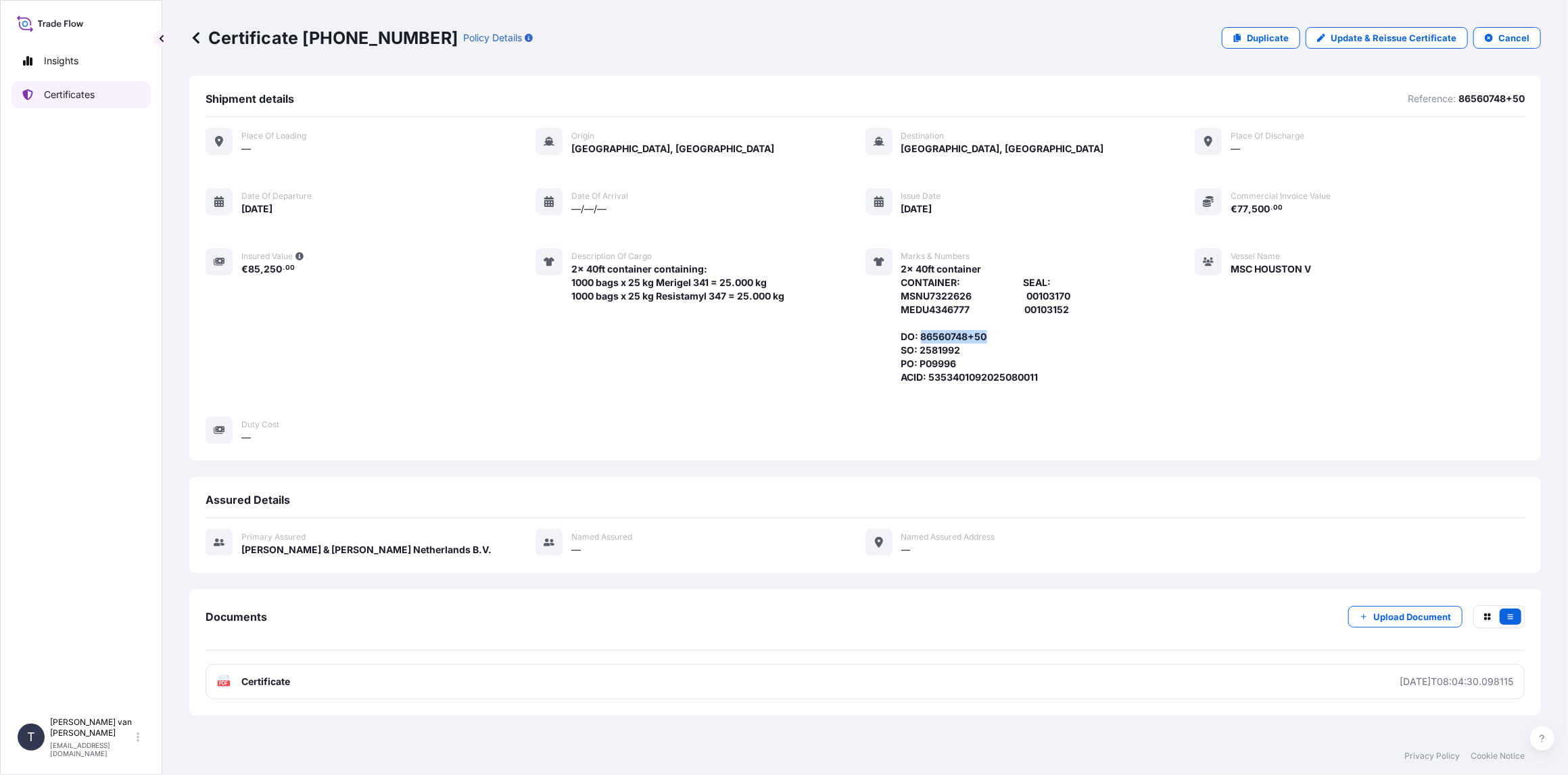
click at [76, 103] on link "Certificates" at bounding box center [81, 94] width 139 height 27
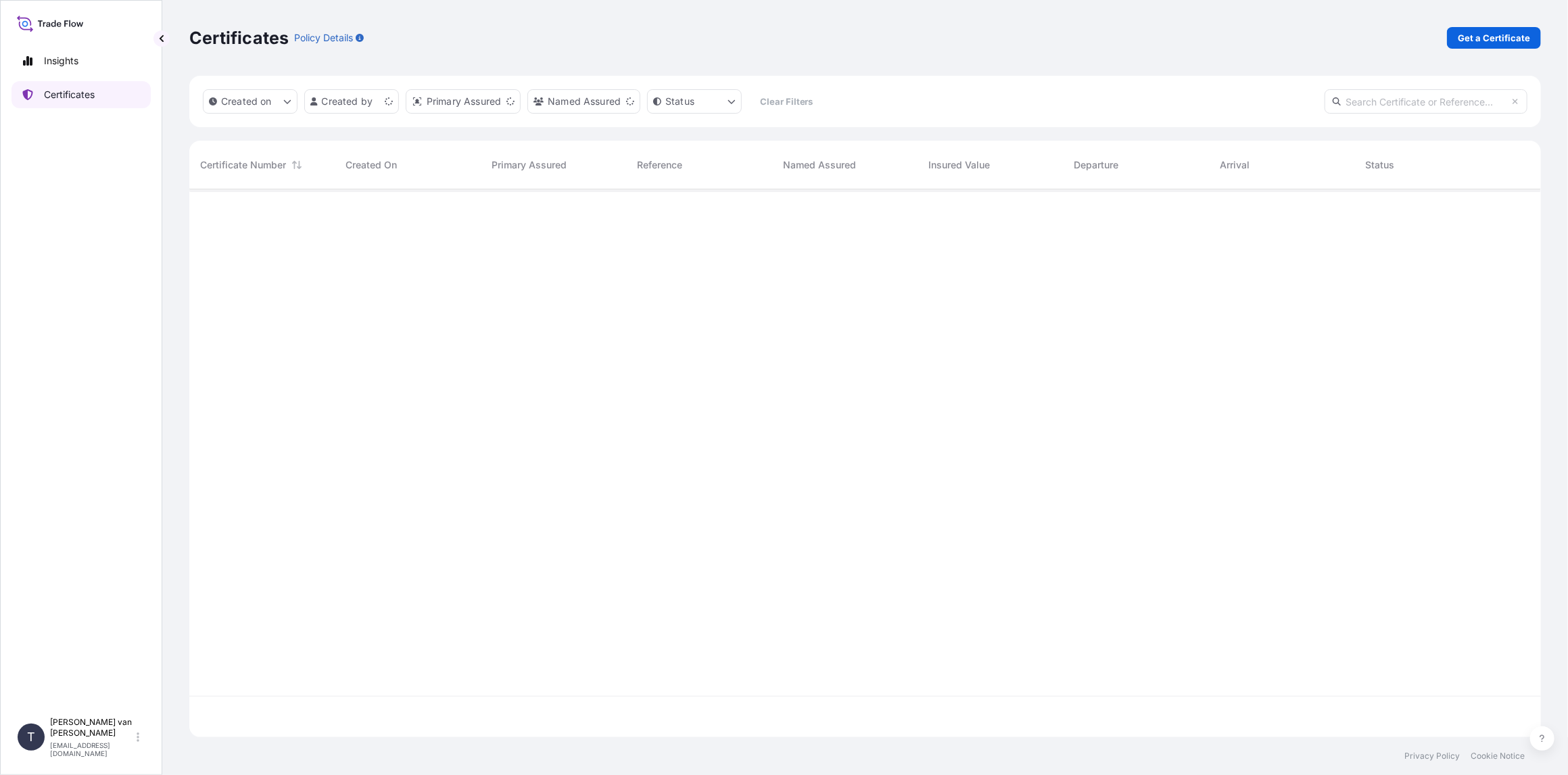
scroll to position [545, 1341]
click at [1507, 35] on p "Get a Certificate" at bounding box center [1494, 38] width 73 height 14
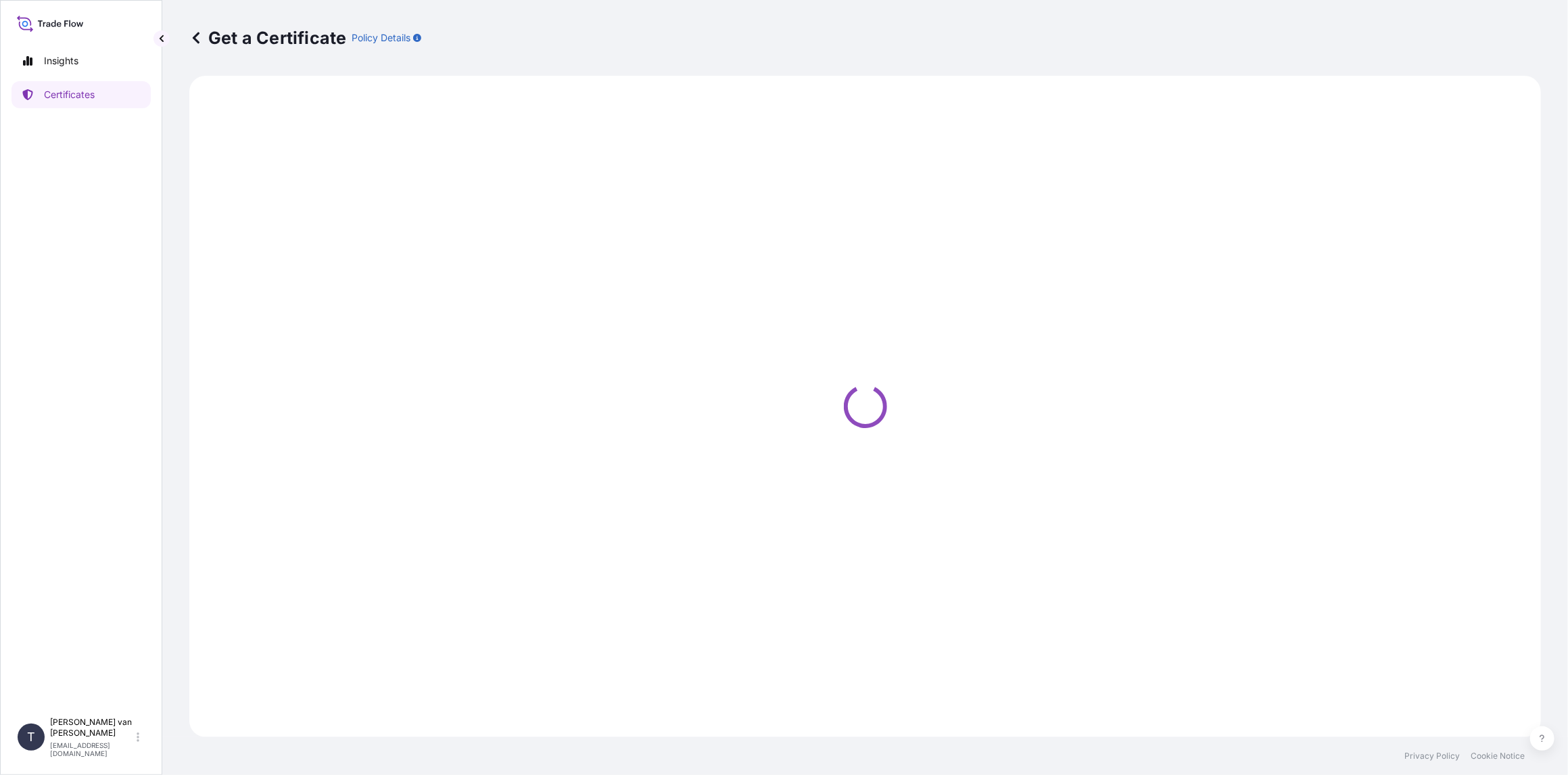
select select "Sea"
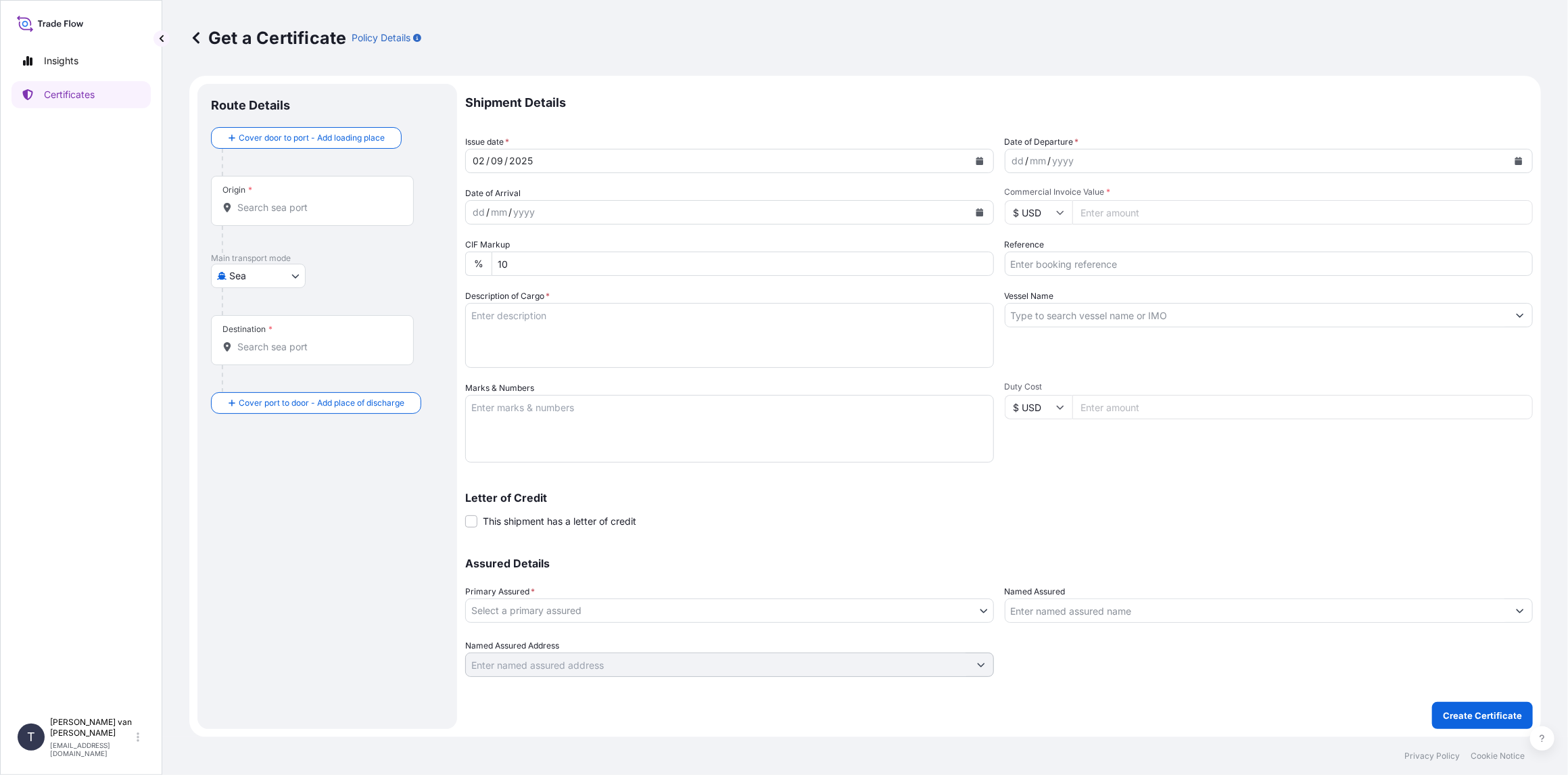
click at [1524, 158] on button "Calendar" at bounding box center [1519, 161] width 22 height 22
click at [1034, 202] on icon "Previous" at bounding box center [1033, 200] width 4 height 7
click at [1080, 351] on div "27" at bounding box center [1080, 352] width 24 height 24
click at [1110, 215] on input "Commercial Invoice Value *" at bounding box center [1303, 213] width 461 height 24
type input "48434.94"
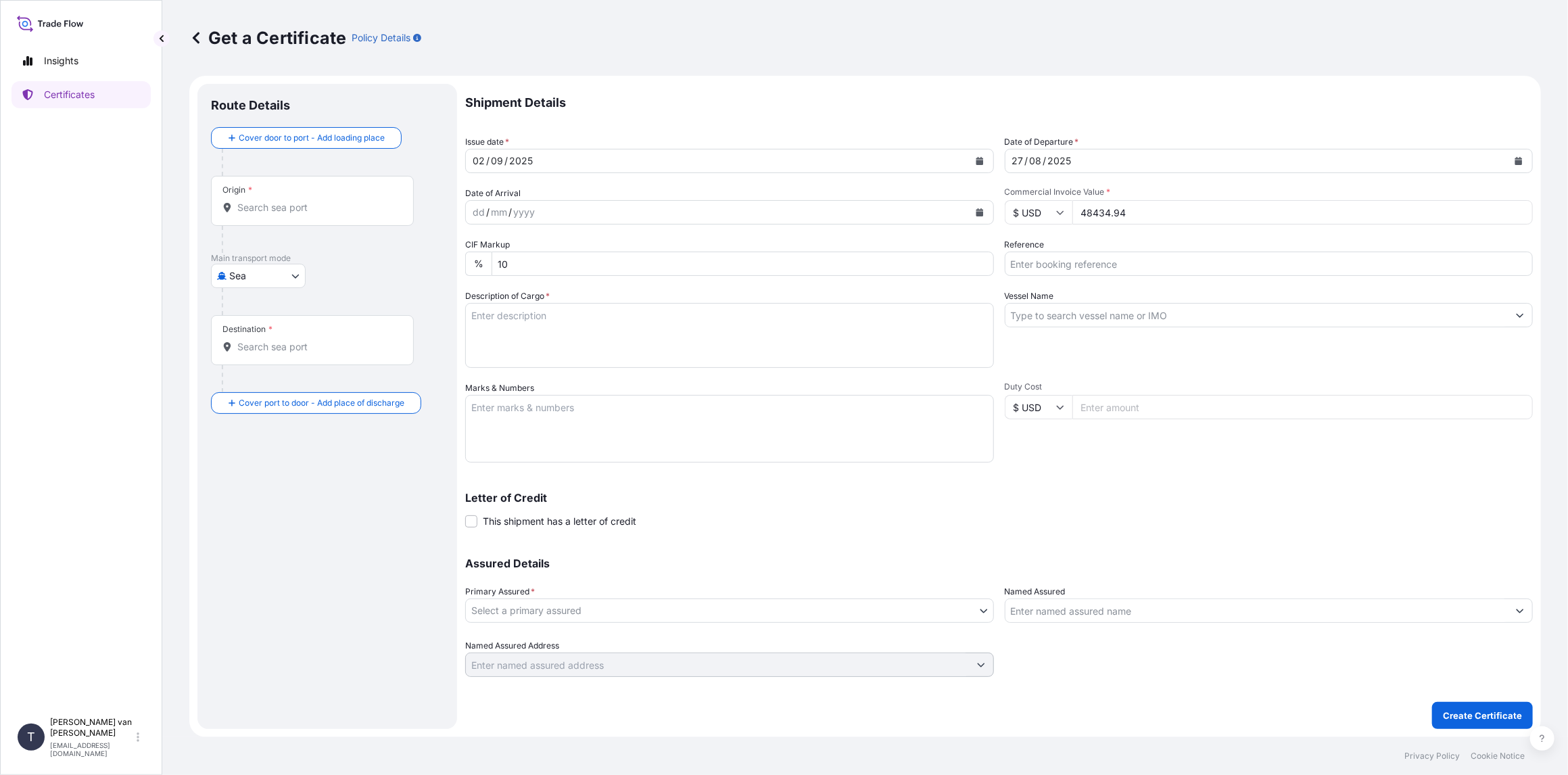
click at [1047, 228] on div "Shipment Details Issue date * [DATE] Date of Departure * [DATE] Date of Arrival…" at bounding box center [999, 380] width 1068 height 593
click at [1062, 218] on input "$ USD" at bounding box center [1039, 213] width 68 height 24
click at [1047, 245] on div "€ EUR" at bounding box center [1039, 249] width 57 height 26
type input "€ EUR"
click at [1025, 267] on input "Reference" at bounding box center [1269, 264] width 529 height 24
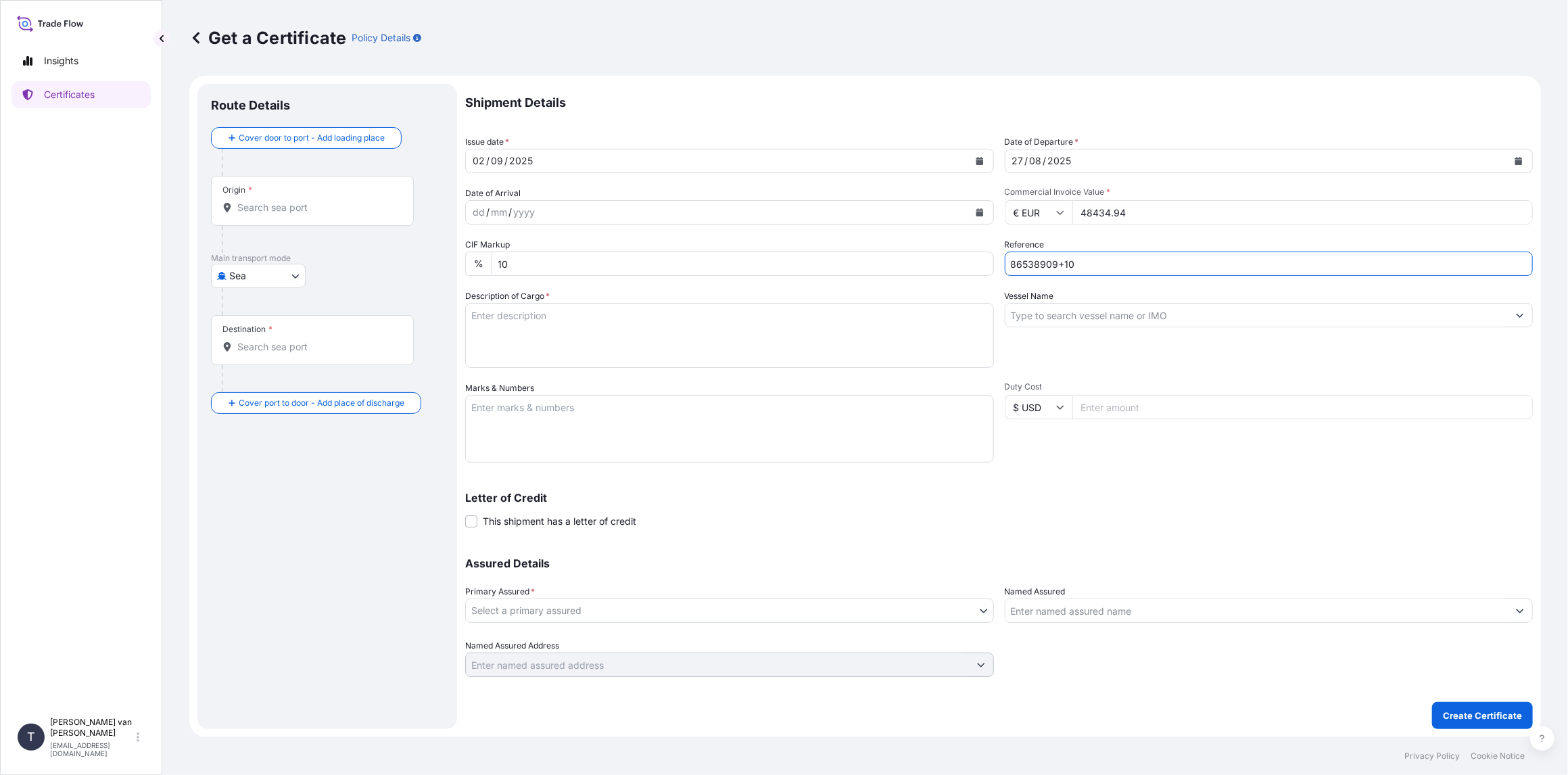
type input "86538909+10"
drag, startPoint x: 1033, startPoint y: 314, endPoint x: 1042, endPoint y: 318, distance: 9.8
click at [1038, 314] on input "Vessel Name" at bounding box center [1257, 315] width 503 height 24
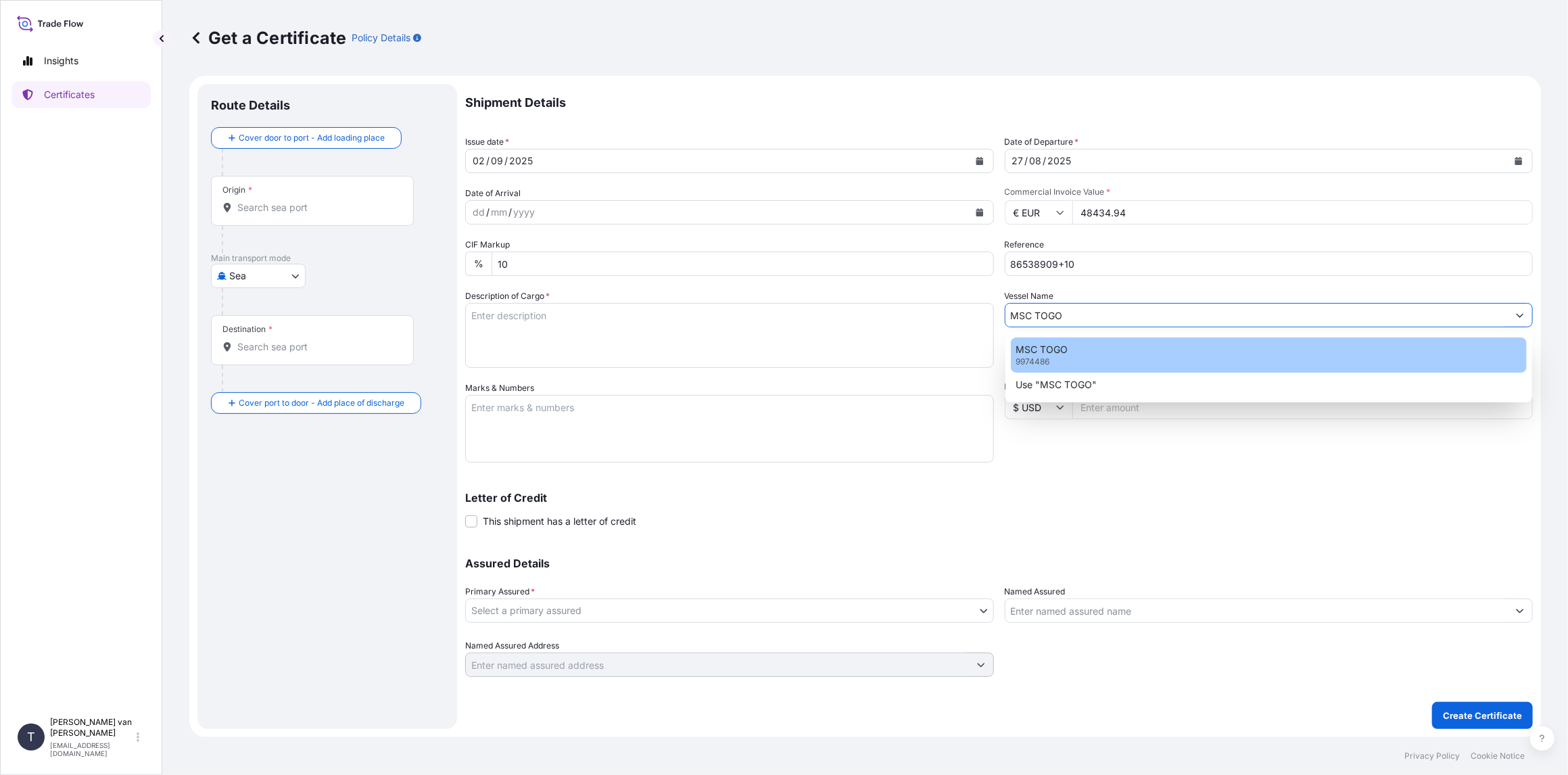
click at [1124, 352] on div "MSC TOGO 9974486" at bounding box center [1269, 355] width 516 height 35
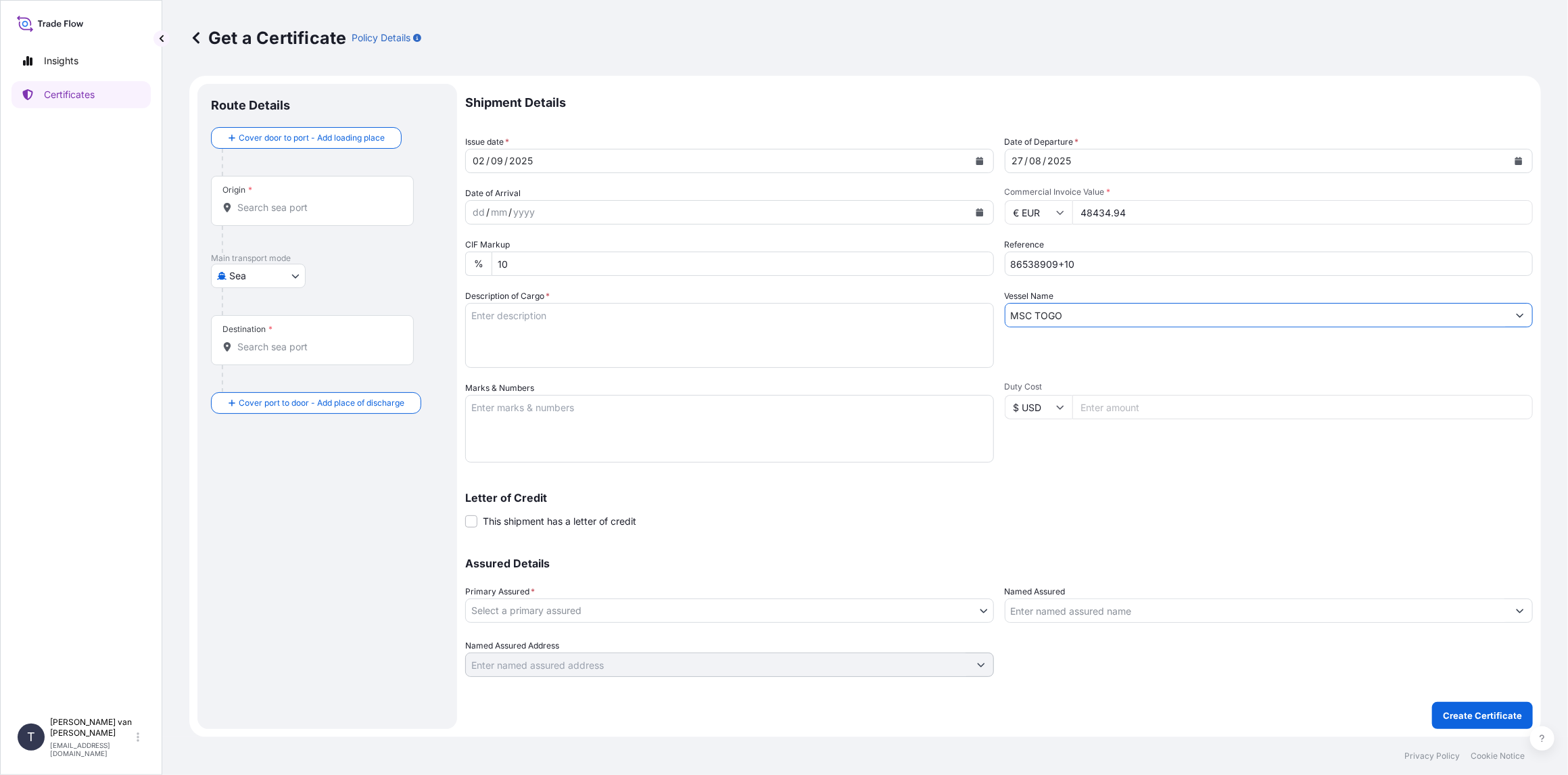
type input "MSC TOGO"
click at [612, 329] on textarea "Description of Cargo *" at bounding box center [730, 336] width 529 height 65
type textarea "2x 20ft container containing:"
